Goal: Browse casually: Explore the website without a specific task or goal

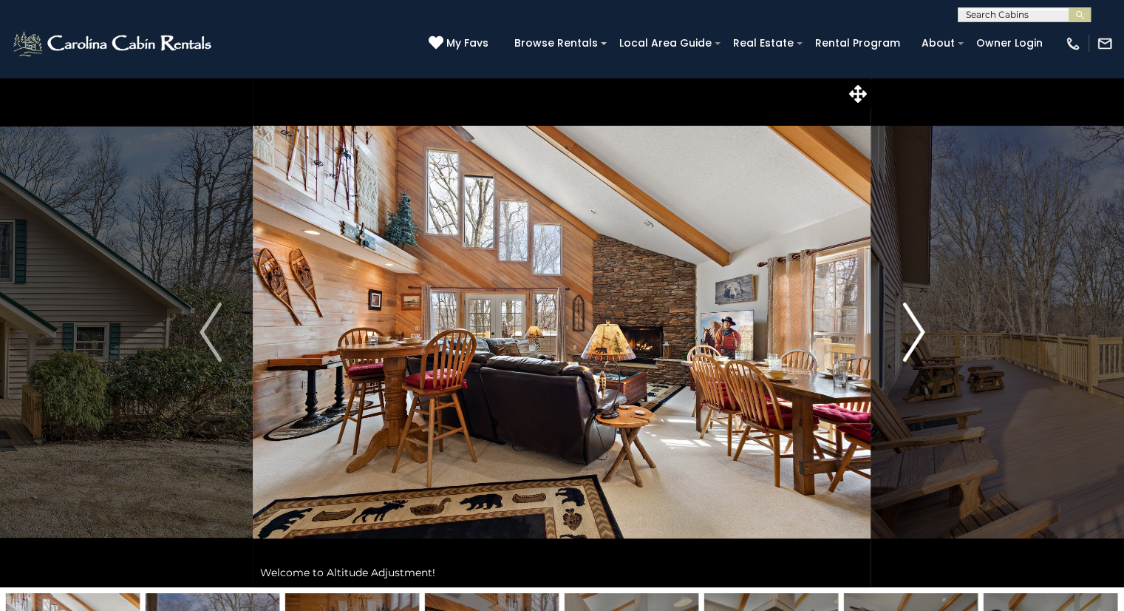
click at [917, 335] on img "Next" at bounding box center [914, 331] width 22 height 59
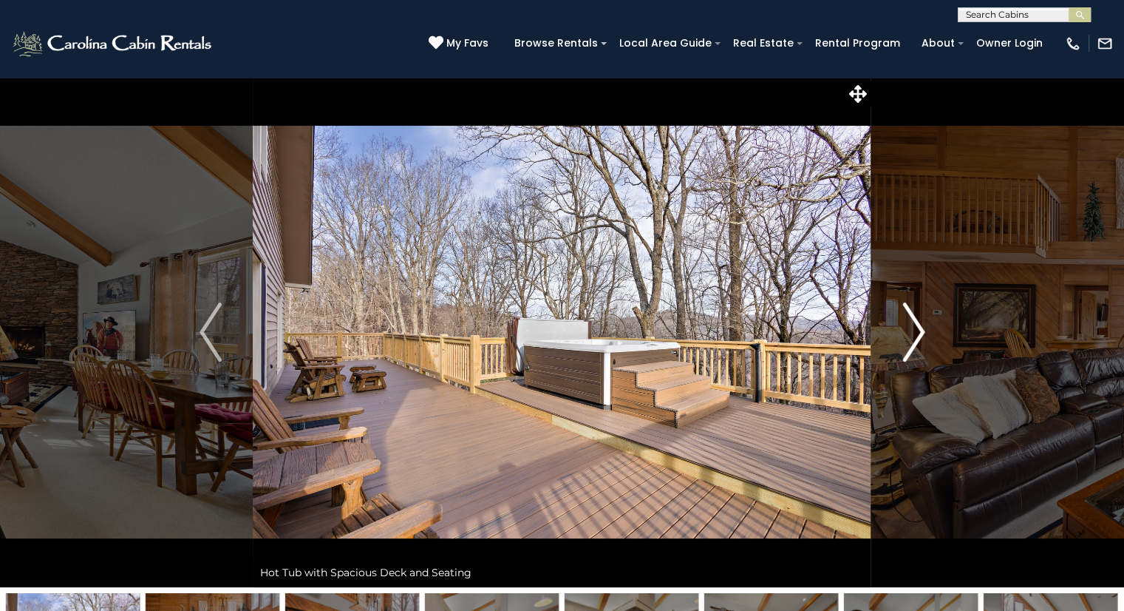
click at [917, 335] on img "Next" at bounding box center [914, 331] width 22 height 59
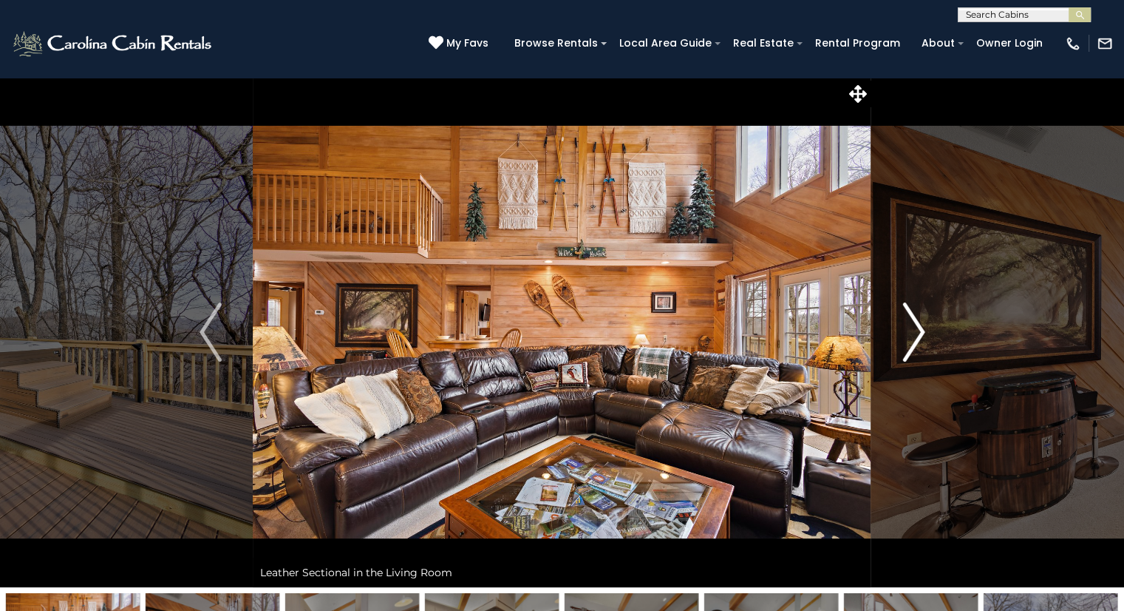
click at [914, 334] on img "Next" at bounding box center [914, 331] width 22 height 59
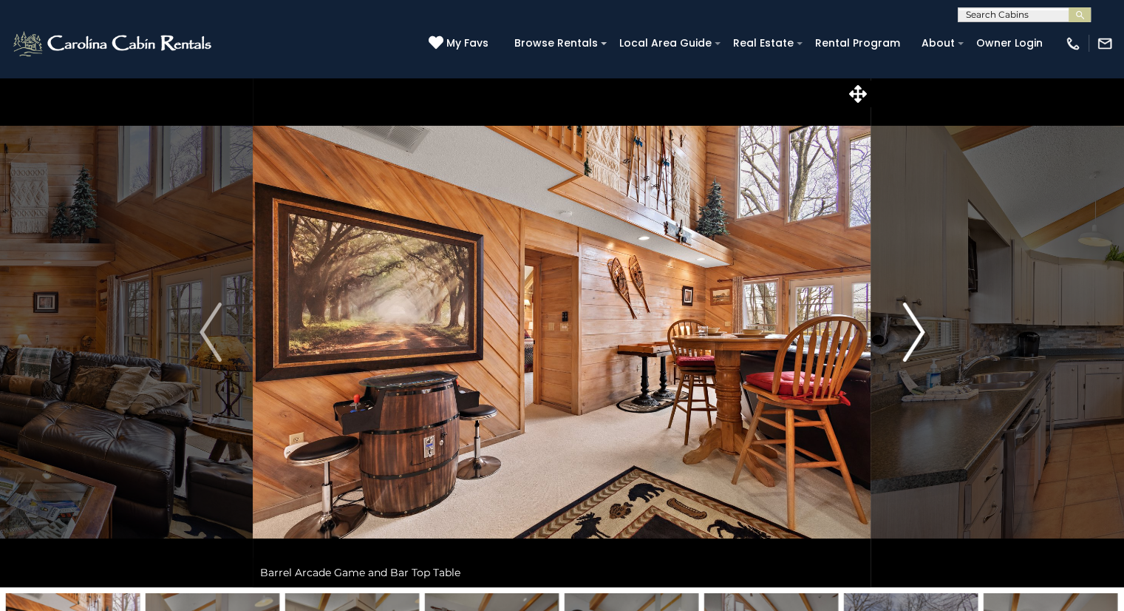
click at [914, 334] on img "Next" at bounding box center [914, 331] width 22 height 59
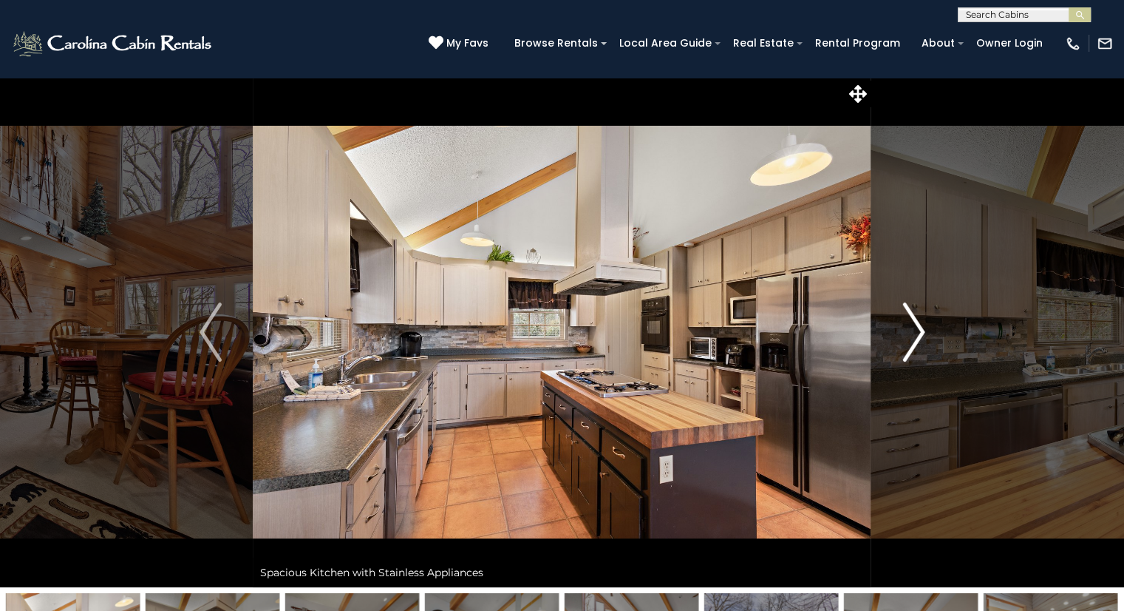
click at [914, 334] on img "Next" at bounding box center [914, 331] width 22 height 59
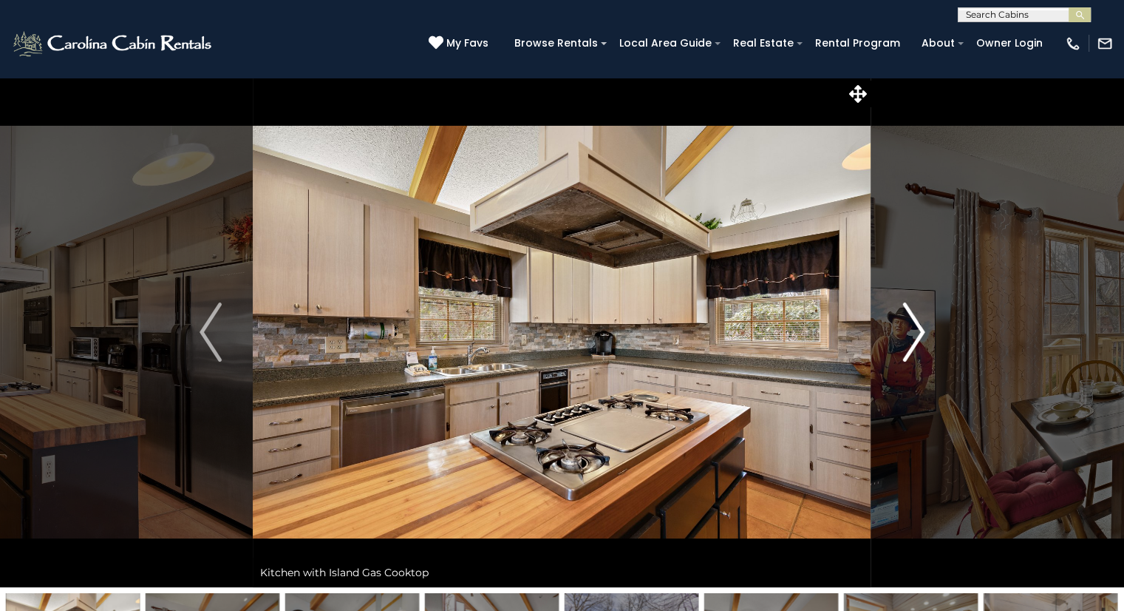
click at [914, 334] on img "Next" at bounding box center [914, 331] width 22 height 59
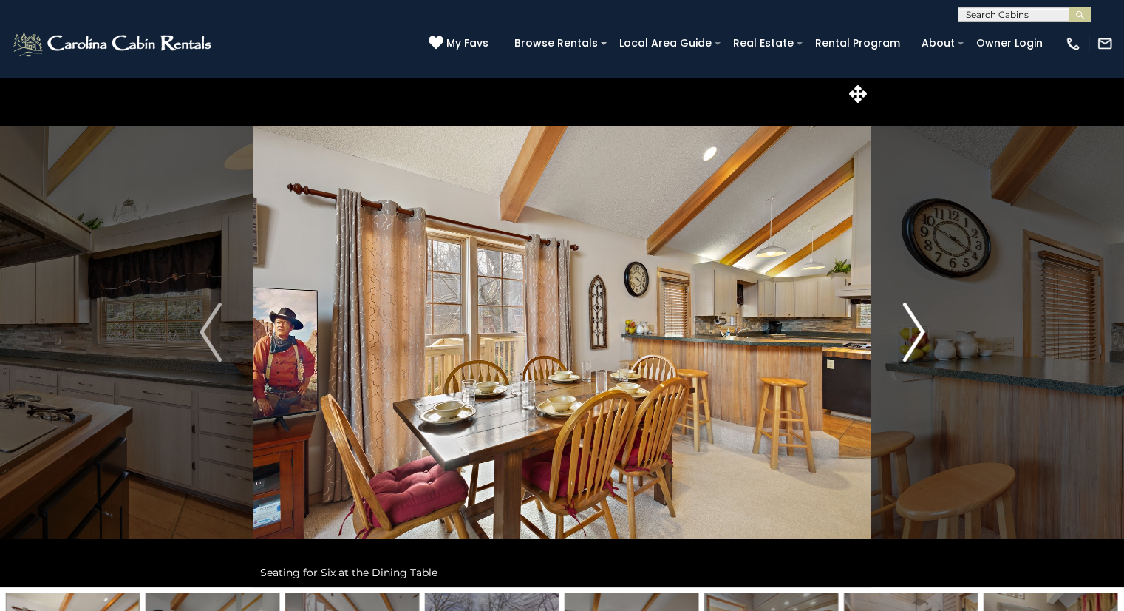
click at [914, 334] on img "Next" at bounding box center [914, 331] width 22 height 59
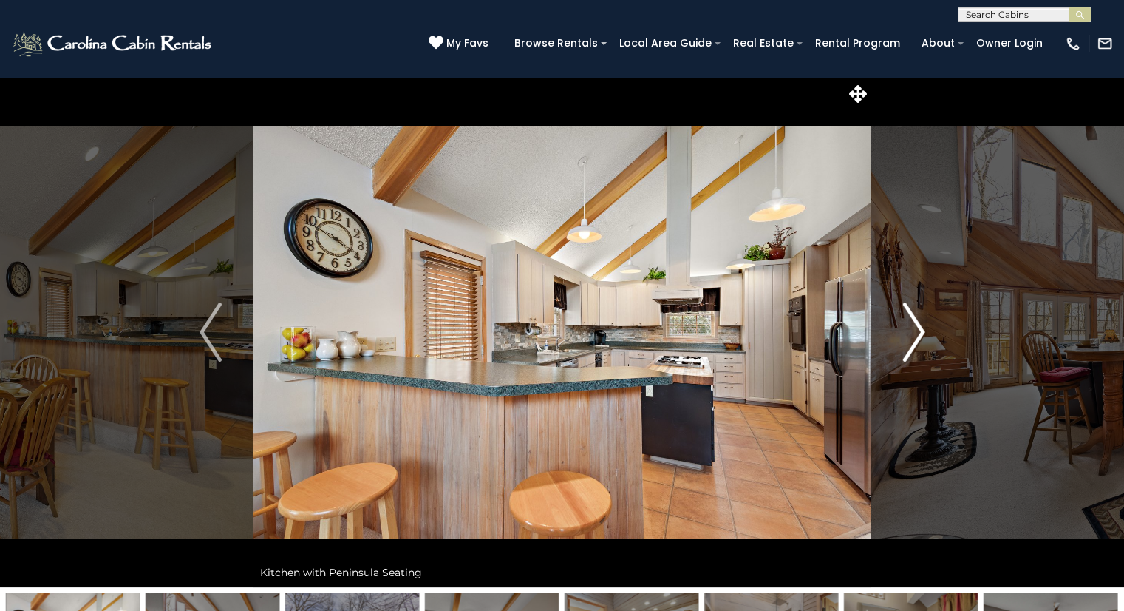
click at [914, 334] on img "Next" at bounding box center [914, 331] width 22 height 59
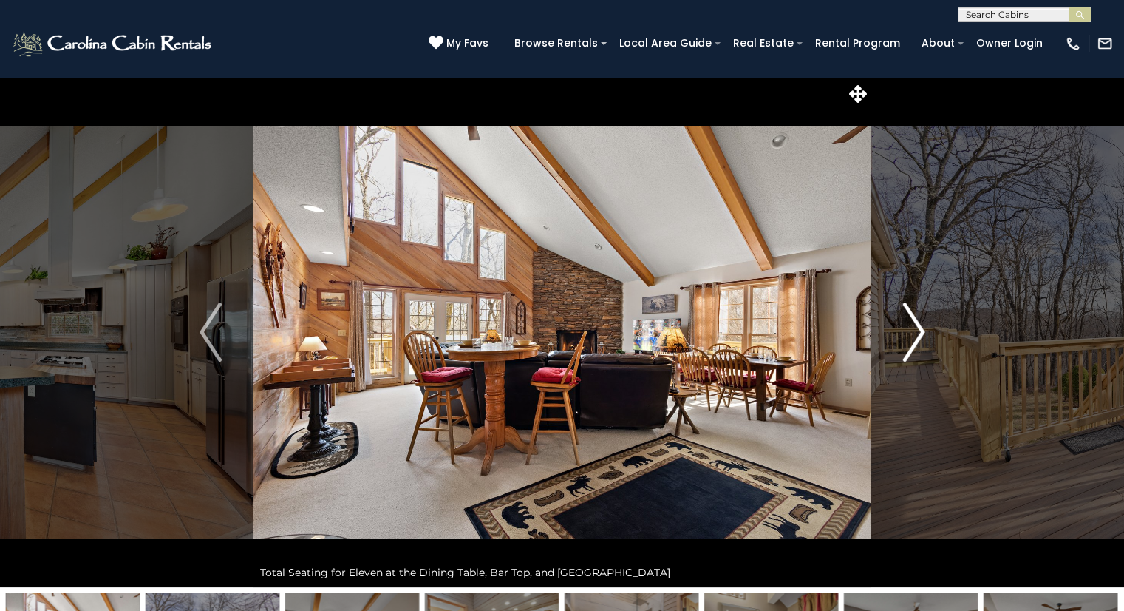
click at [914, 335] on img "Next" at bounding box center [914, 331] width 22 height 59
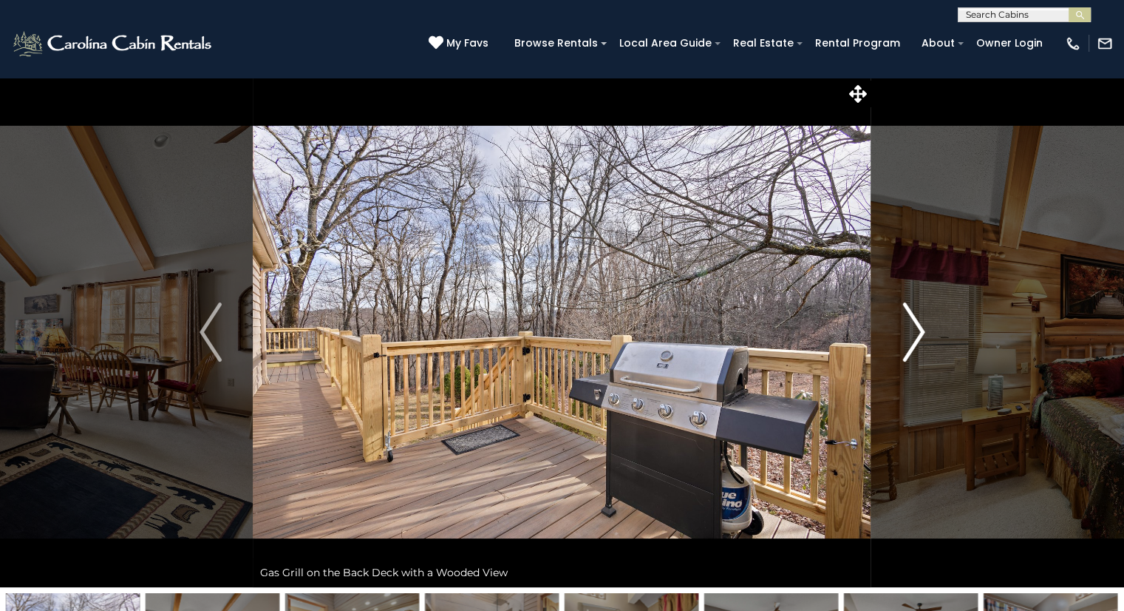
click at [913, 335] on img "Next" at bounding box center [914, 331] width 22 height 59
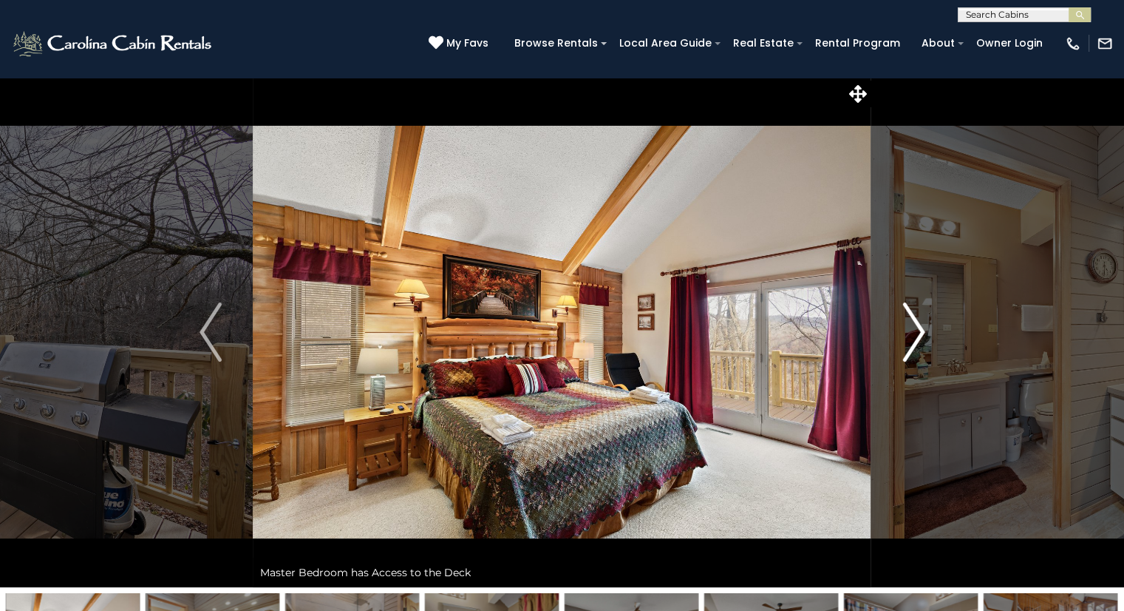
click at [913, 335] on img "Next" at bounding box center [914, 331] width 22 height 59
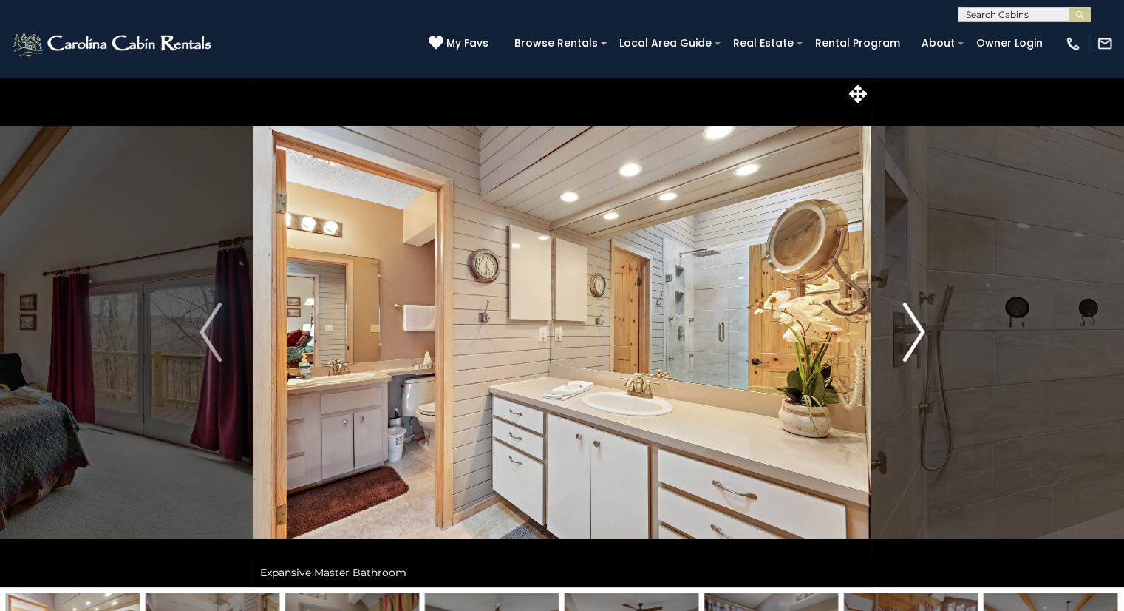
click at [912, 336] on img "Next" at bounding box center [914, 331] width 22 height 59
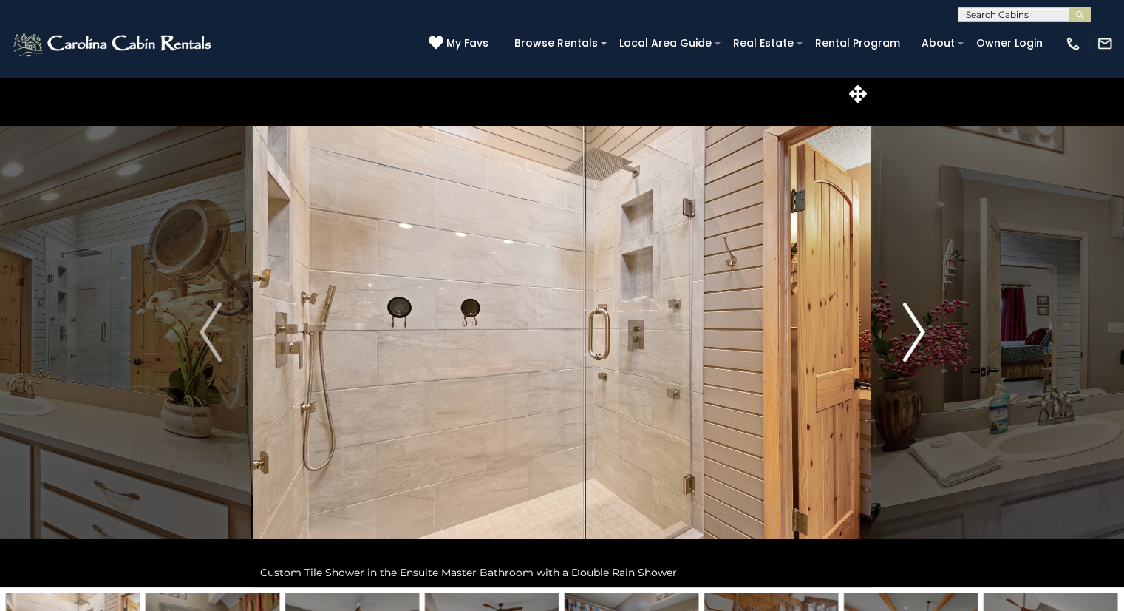
click at [903, 340] on img "Next" at bounding box center [914, 331] width 22 height 59
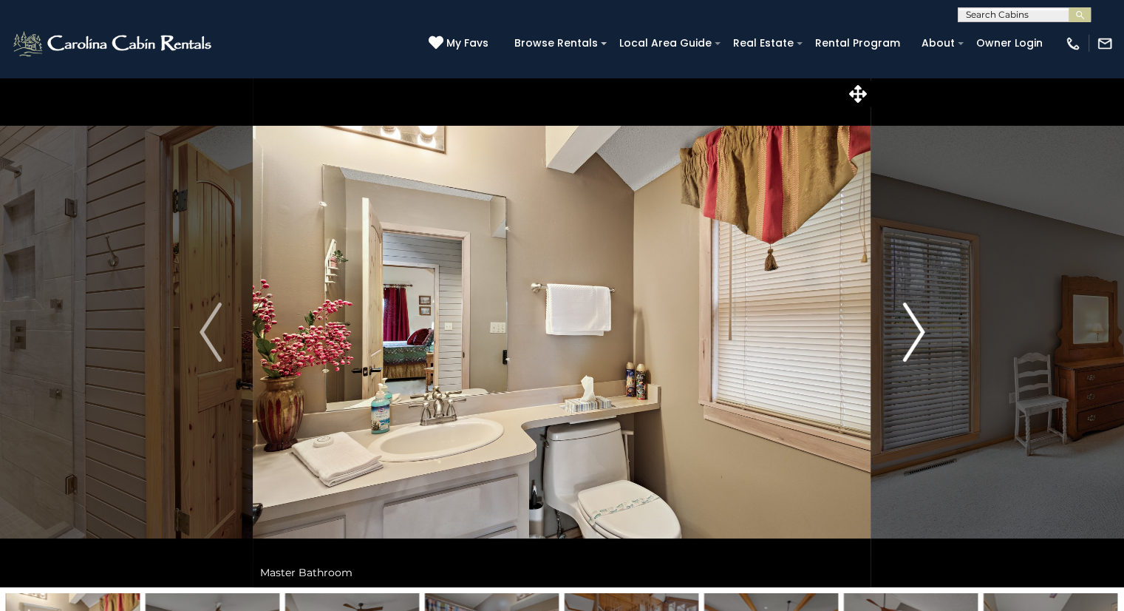
click at [899, 341] on button "Next" at bounding box center [914, 332] width 85 height 510
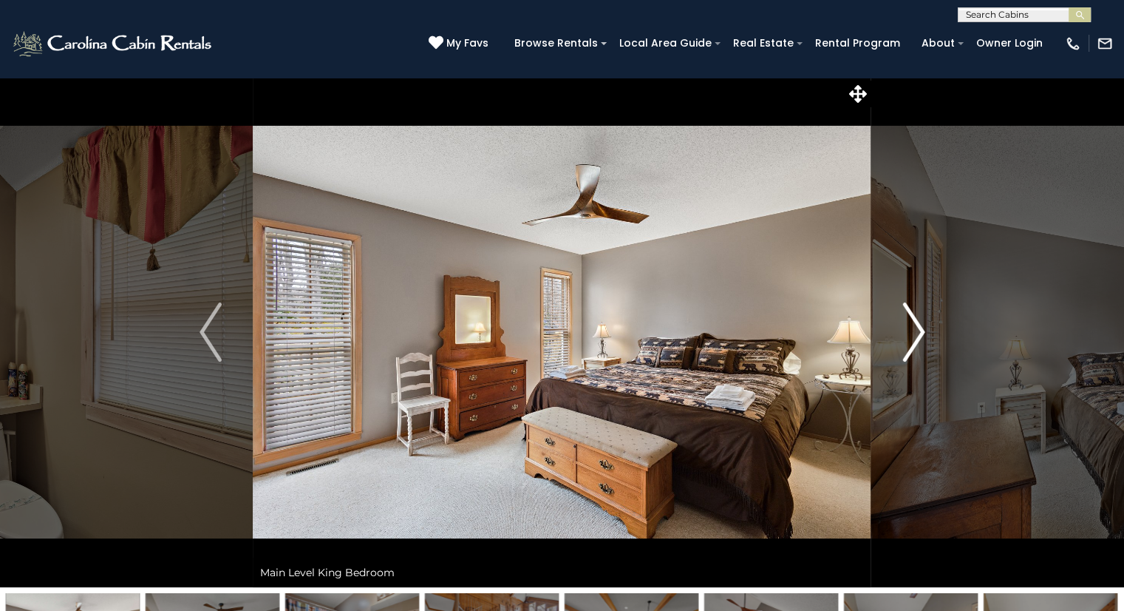
click at [896, 341] on button "Next" at bounding box center [914, 332] width 85 height 510
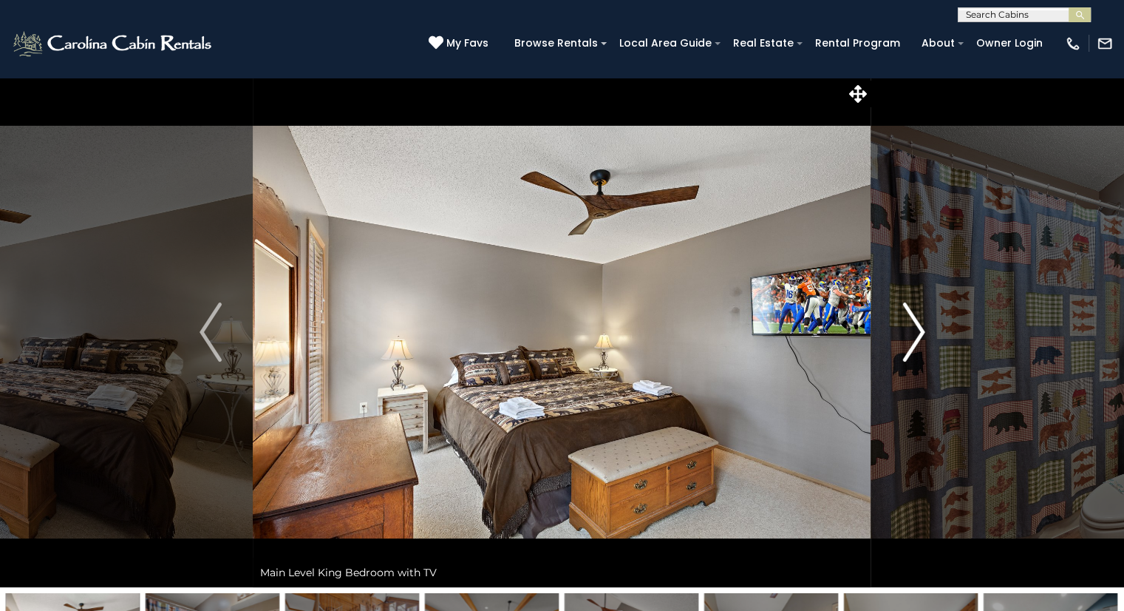
click at [896, 341] on button "Next" at bounding box center [914, 332] width 85 height 510
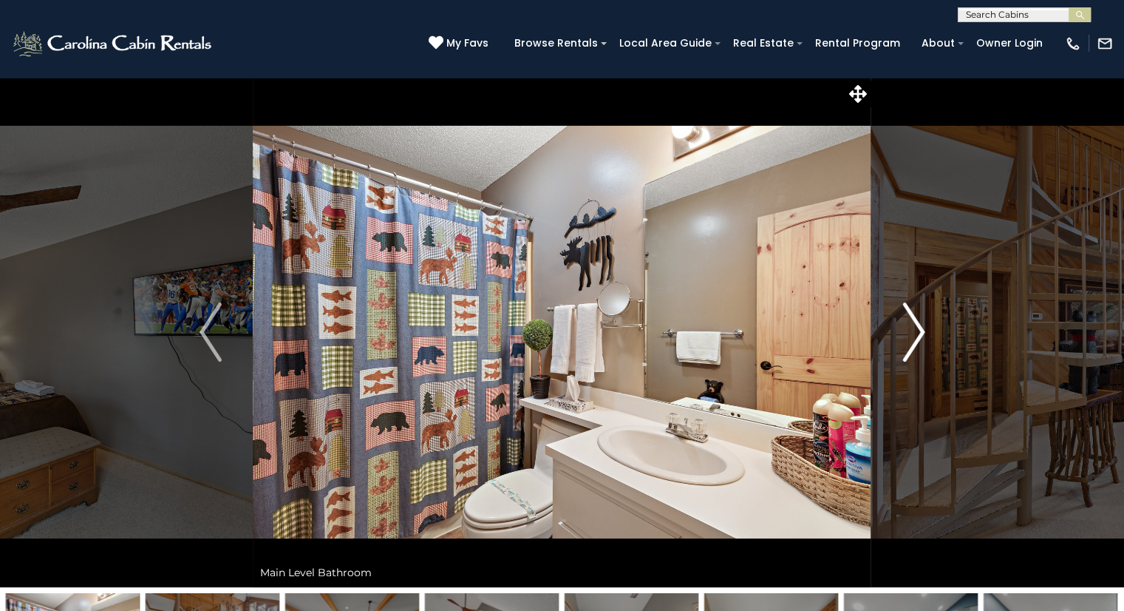
click at [896, 341] on button "Next" at bounding box center [914, 332] width 85 height 510
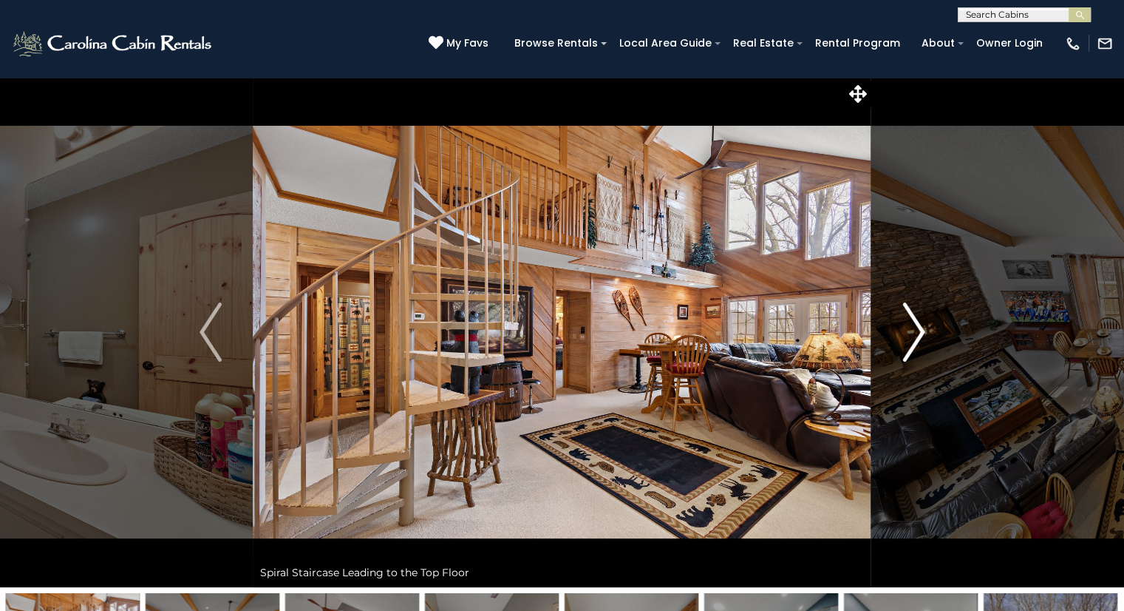
click at [896, 341] on button "Next" at bounding box center [914, 332] width 85 height 510
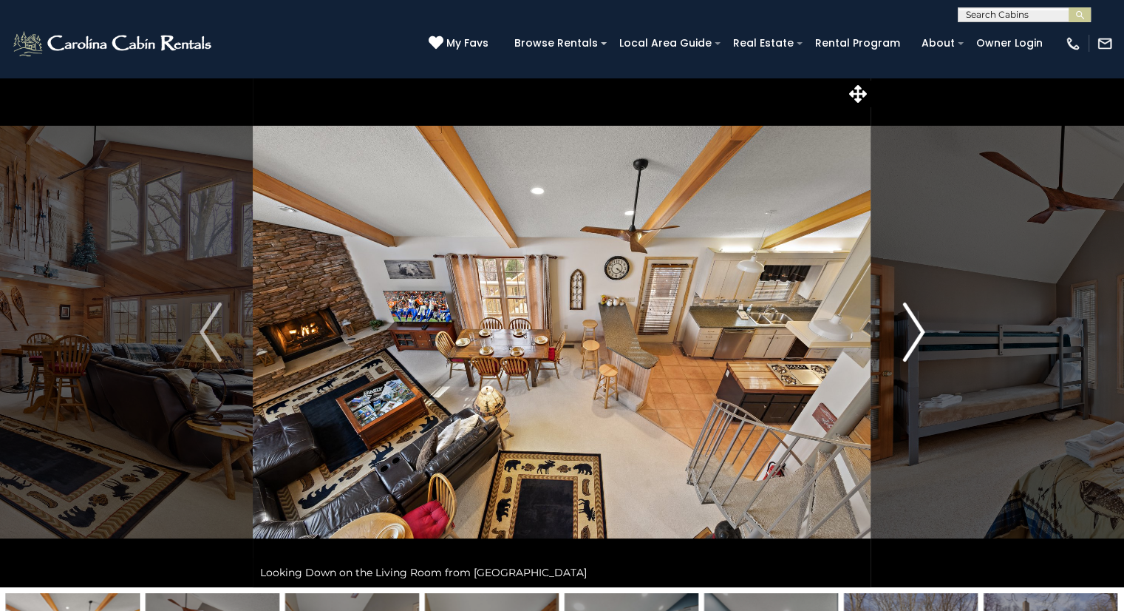
click at [896, 341] on button "Next" at bounding box center [914, 332] width 85 height 510
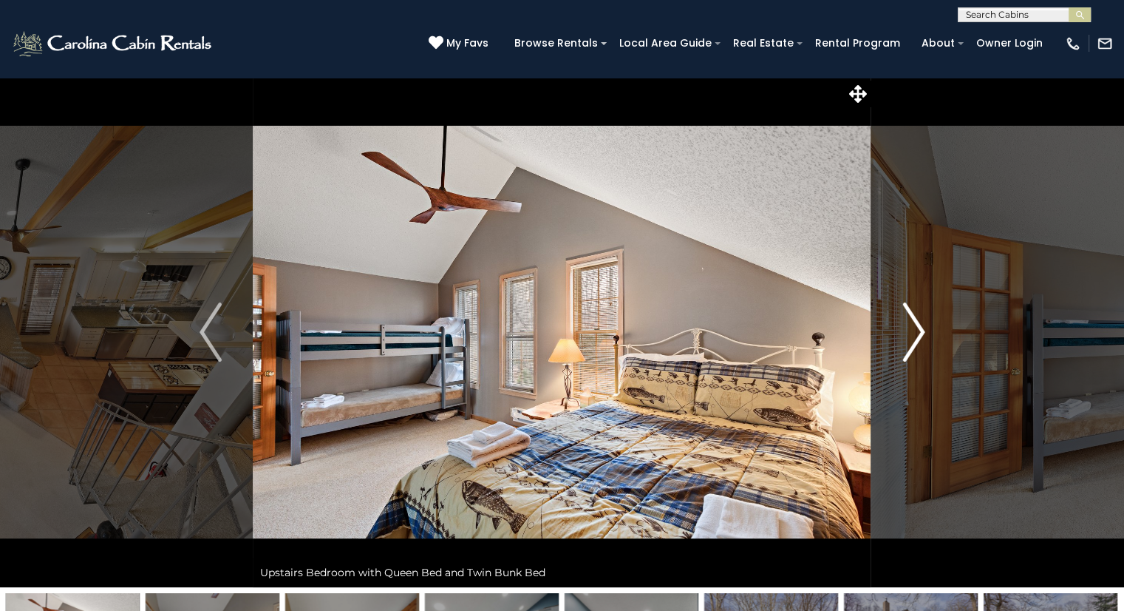
click at [896, 341] on button "Next" at bounding box center [914, 332] width 85 height 510
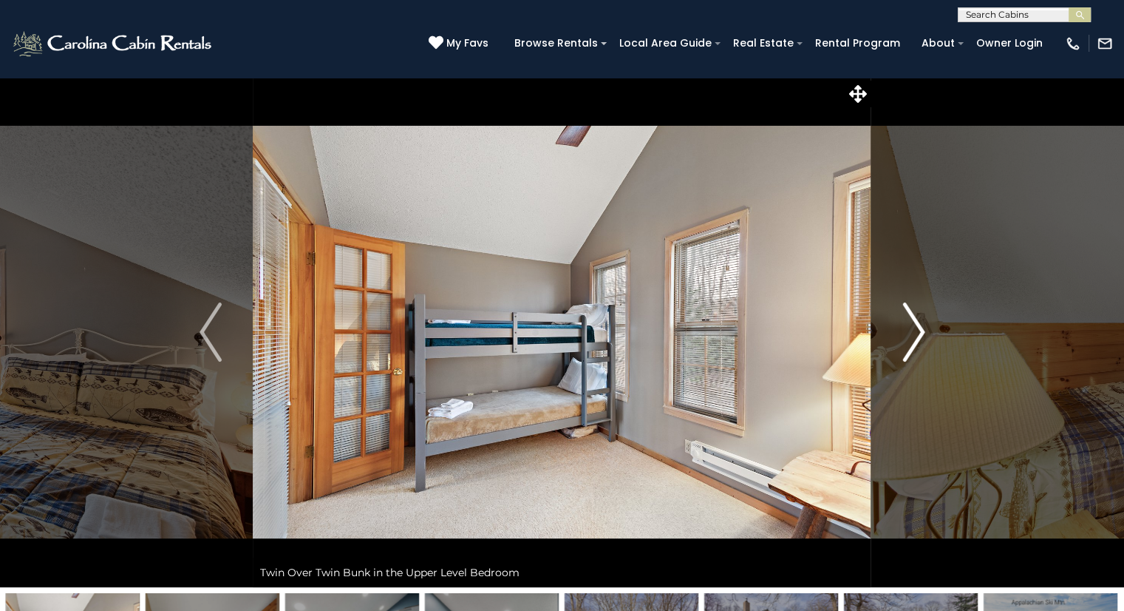
click at [896, 341] on button "Next" at bounding box center [914, 332] width 85 height 510
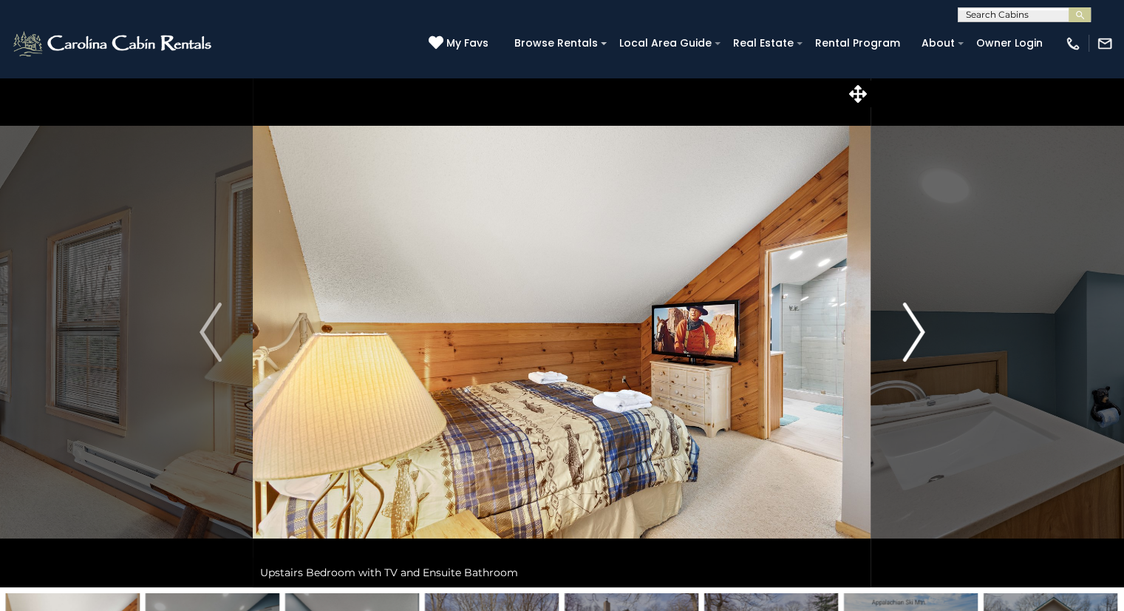
click at [896, 341] on button "Next" at bounding box center [914, 332] width 85 height 510
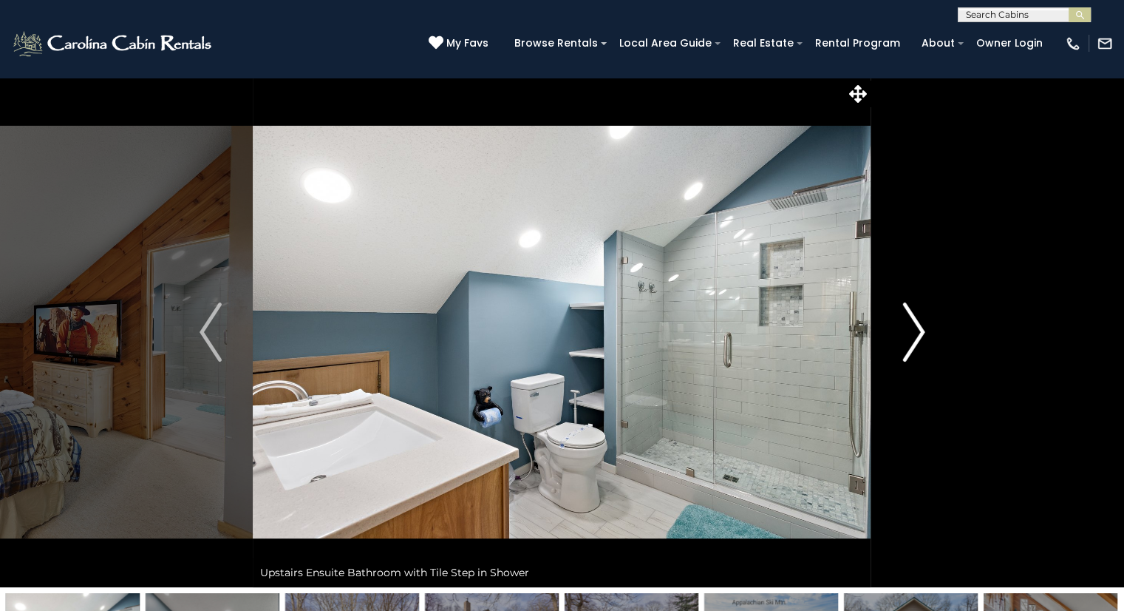
click at [896, 341] on button "Next" at bounding box center [914, 332] width 85 height 510
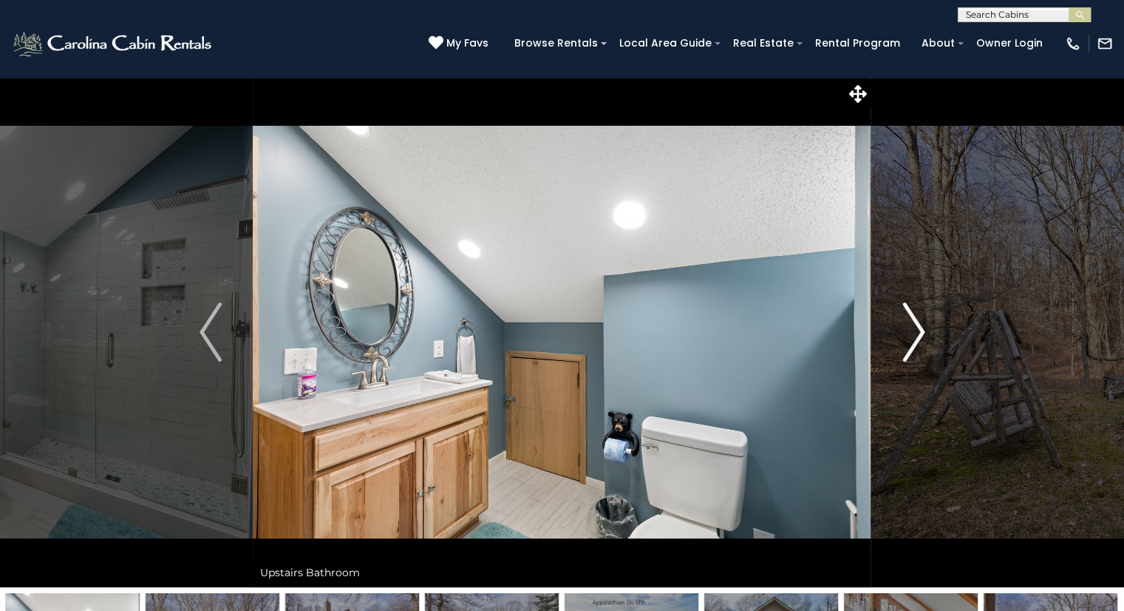
click at [896, 341] on button "Next" at bounding box center [914, 332] width 85 height 510
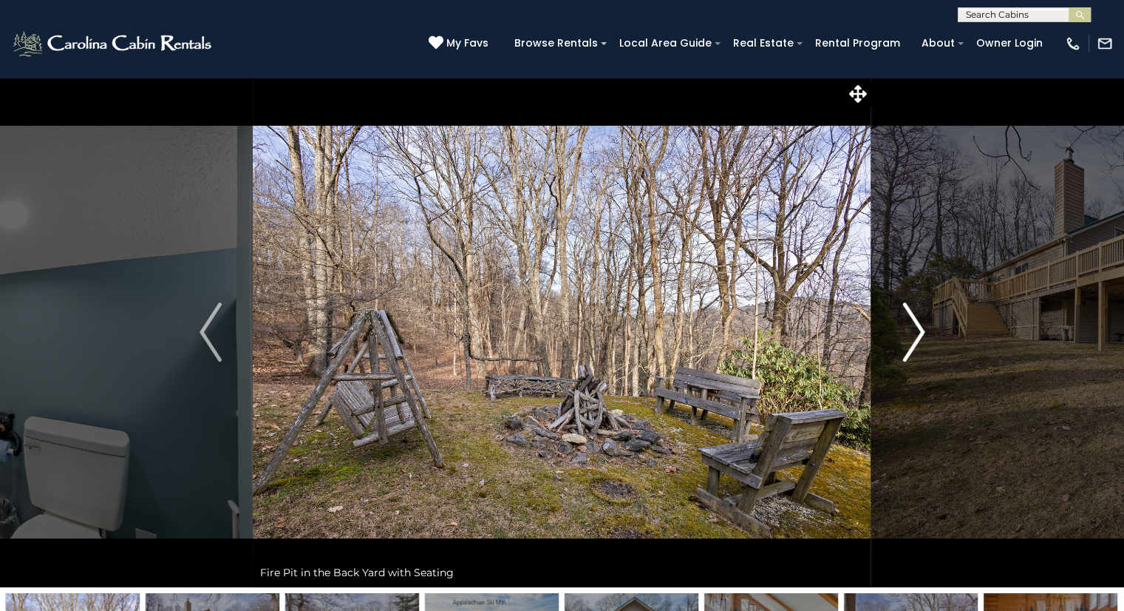
click at [896, 341] on button "Next" at bounding box center [914, 332] width 85 height 510
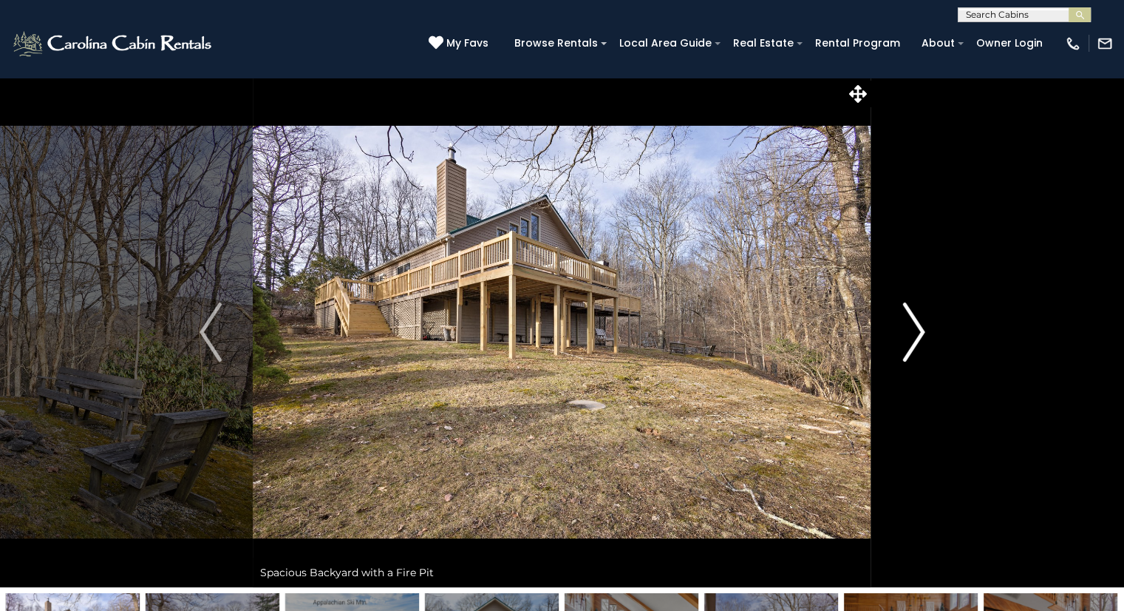
click at [896, 341] on button "Next" at bounding box center [914, 332] width 85 height 510
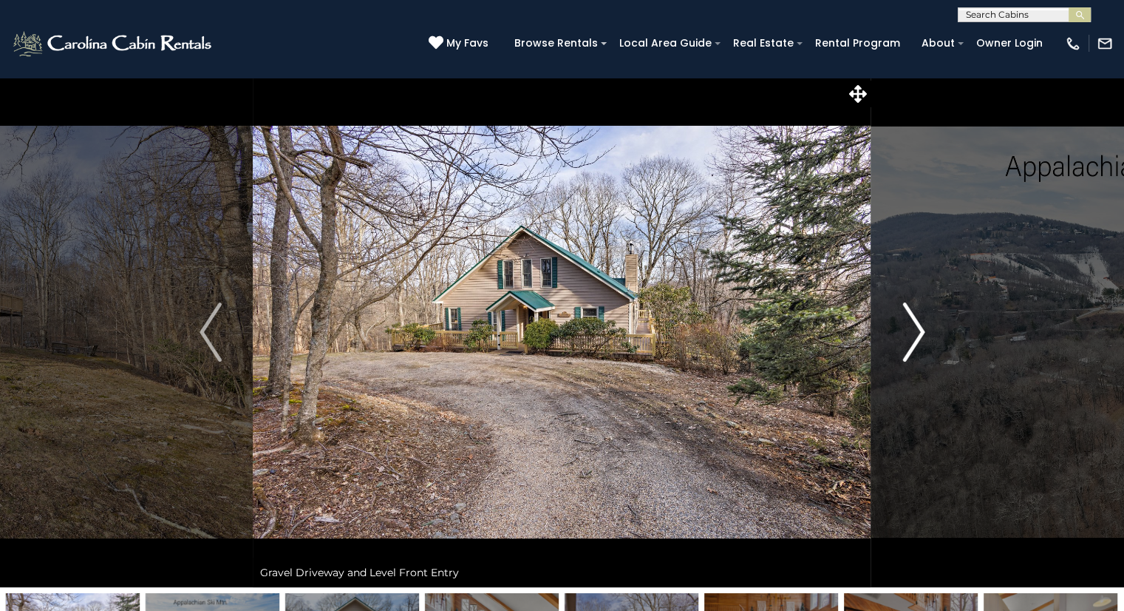
click at [896, 341] on button "Next" at bounding box center [914, 332] width 85 height 510
